Goal: Task Accomplishment & Management: Manage account settings

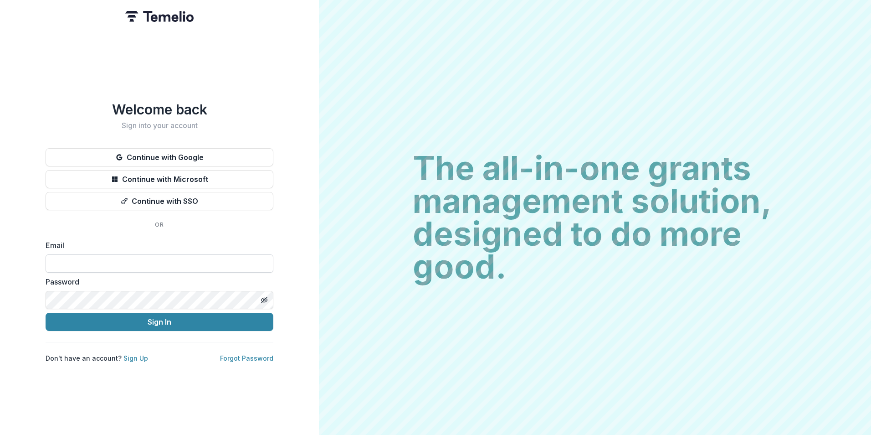
click at [180, 261] on input at bounding box center [160, 263] width 228 height 18
type input "*"
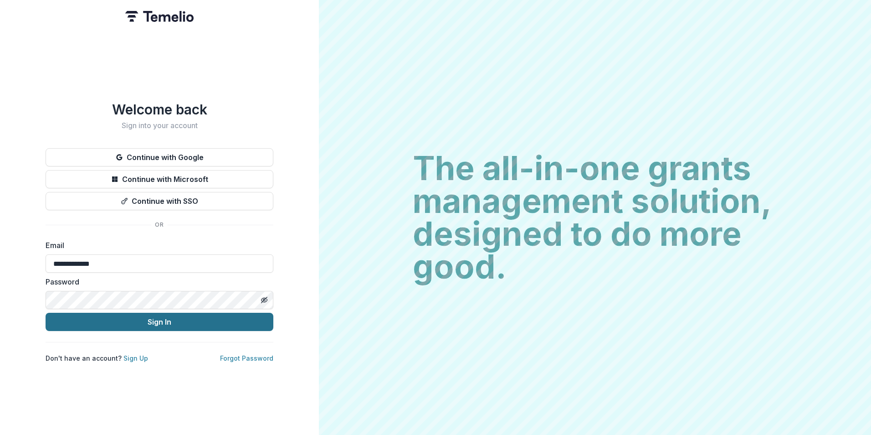
type input "**********"
click at [46, 312] on button "Sign In" at bounding box center [160, 321] width 228 height 18
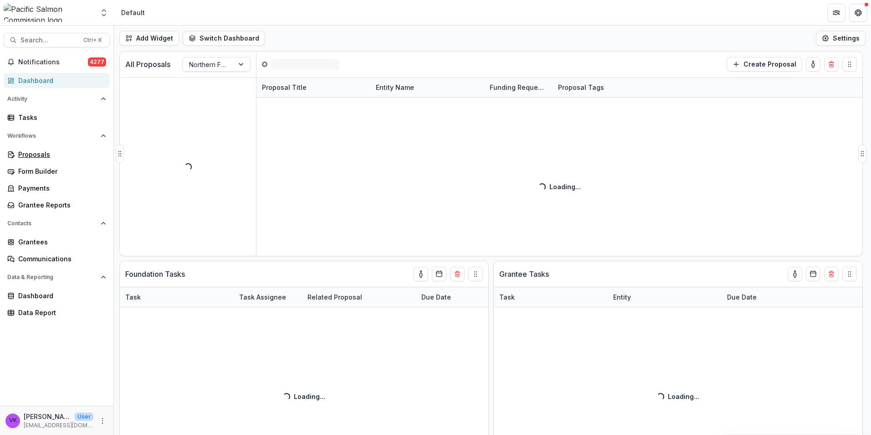
click at [33, 149] on link "Proposals" at bounding box center [57, 154] width 106 height 15
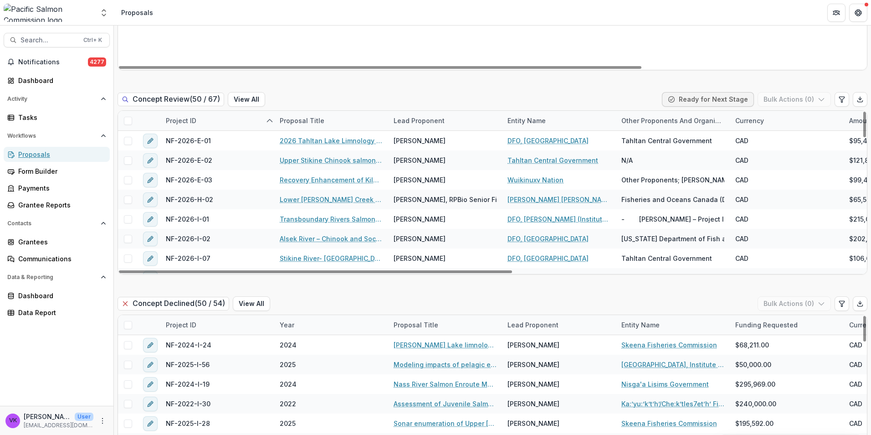
scroll to position [182, 0]
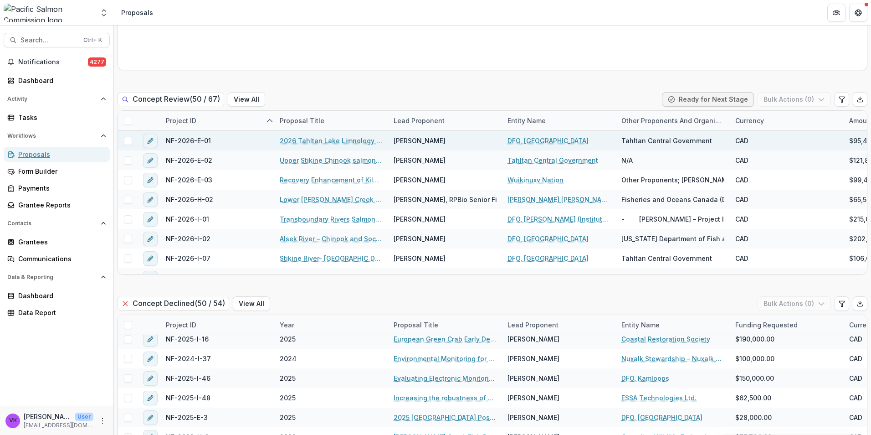
drag, startPoint x: 43, startPoint y: 153, endPoint x: 336, endPoint y: 121, distance: 294.6
click at [44, 153] on div "Proposals" at bounding box center [60, 154] width 84 height 10
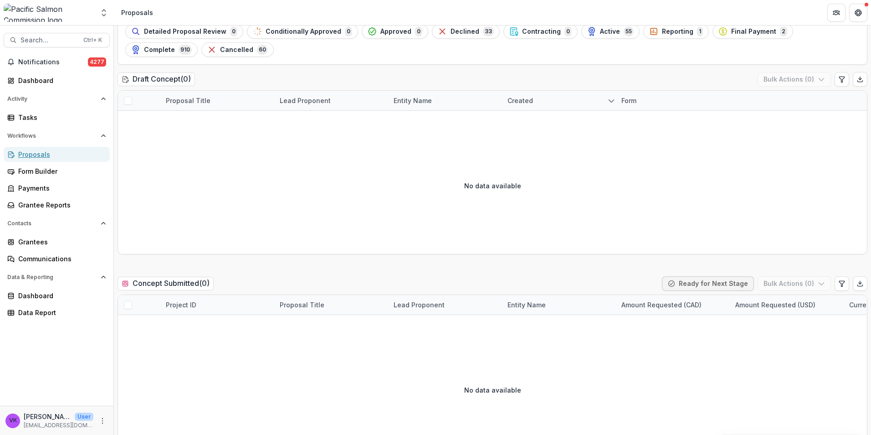
scroll to position [0, 0]
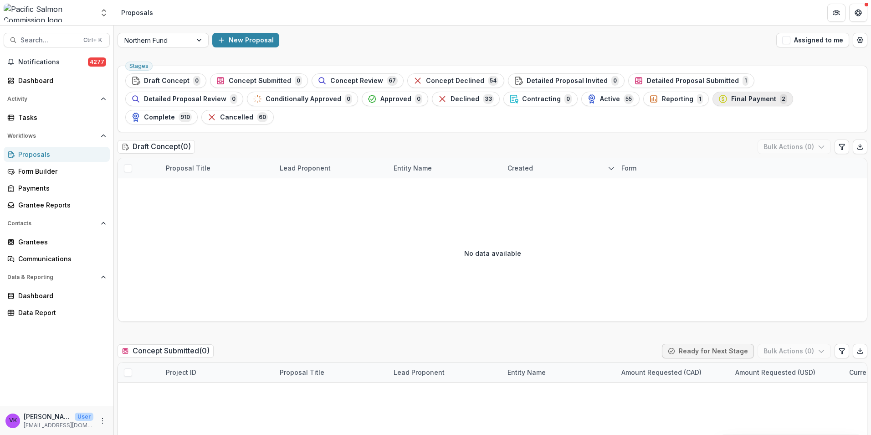
click at [712, 92] on button "Final Payment 2" at bounding box center [752, 99] width 81 height 15
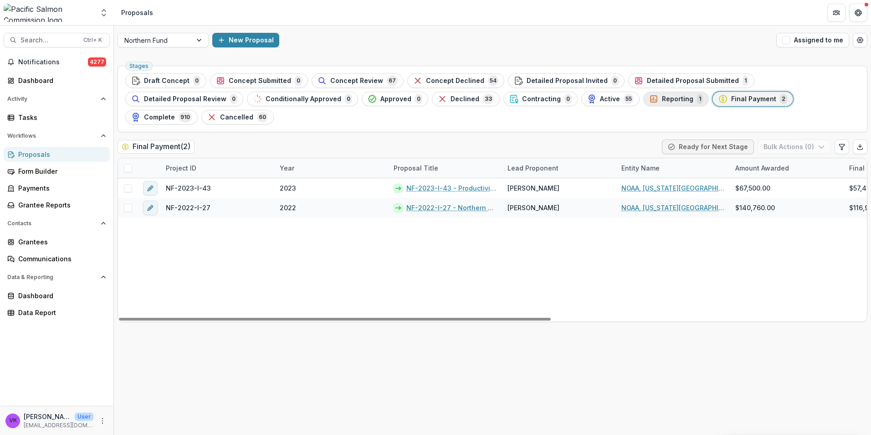
click at [662, 101] on span "Reporting" at bounding box center [677, 99] width 31 height 8
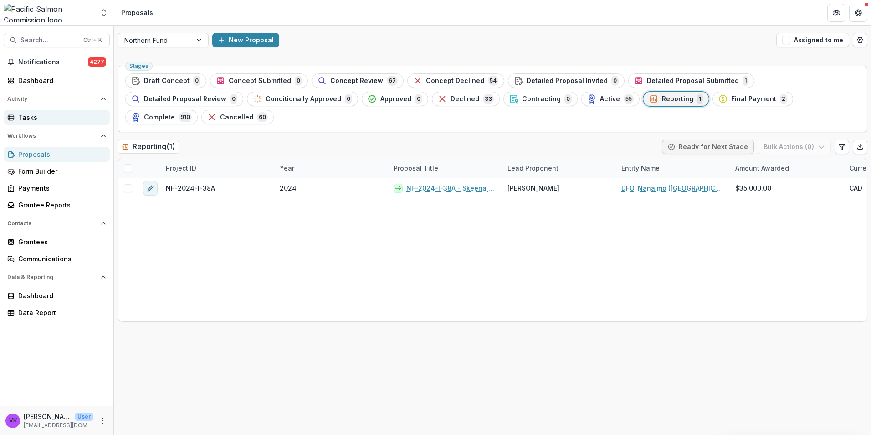
click at [44, 118] on div "Tasks" at bounding box center [60, 118] width 84 height 10
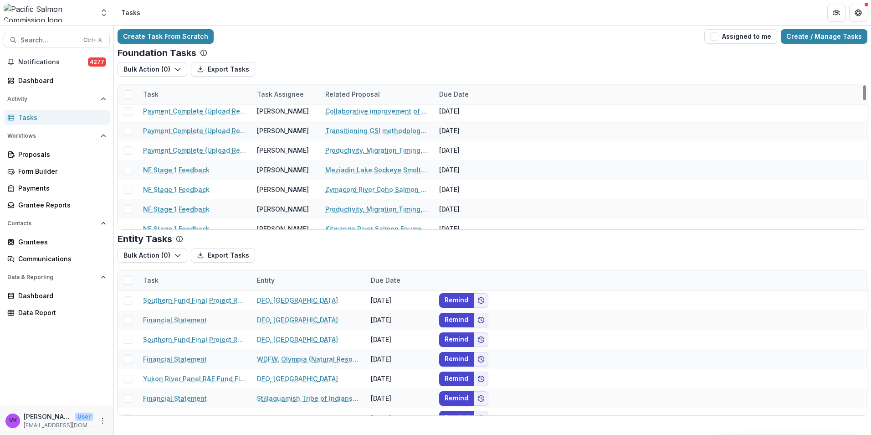
scroll to position [137, 0]
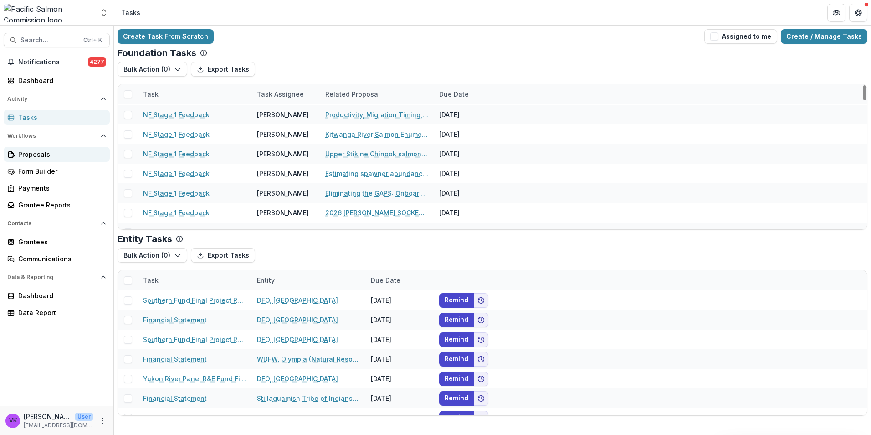
drag, startPoint x: 32, startPoint y: 151, endPoint x: 93, endPoint y: 160, distance: 61.7
click at [32, 151] on div "Proposals" at bounding box center [60, 154] width 84 height 10
